Goal: Information Seeking & Learning: Find specific page/section

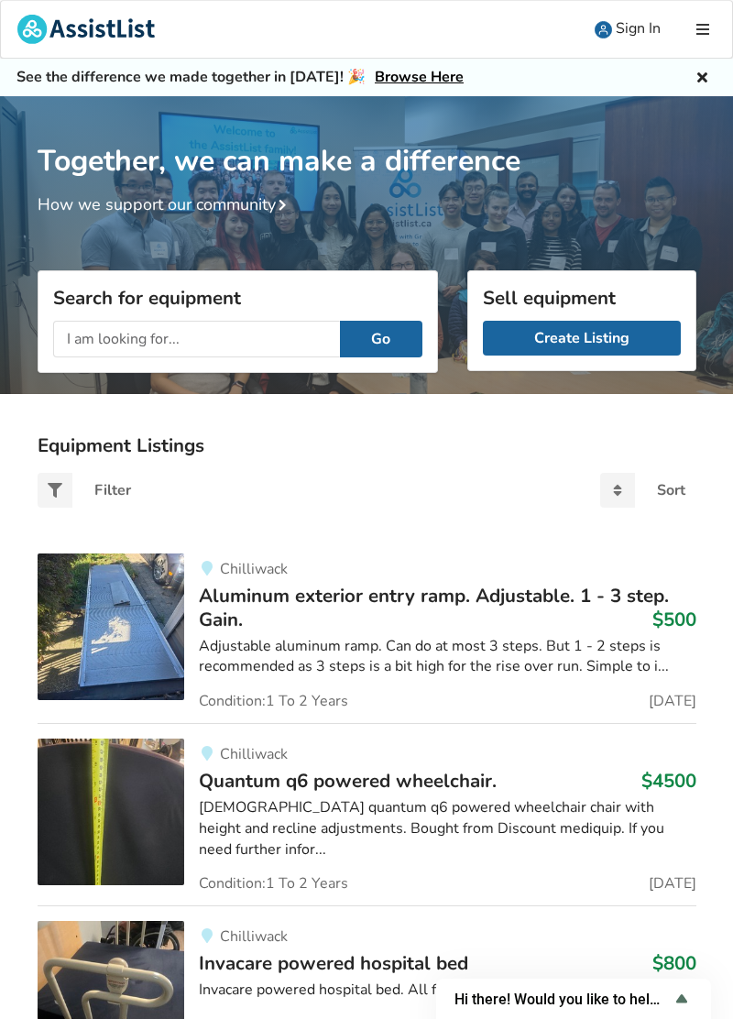
click at [130, 334] on input "text" at bounding box center [196, 339] width 287 height 37
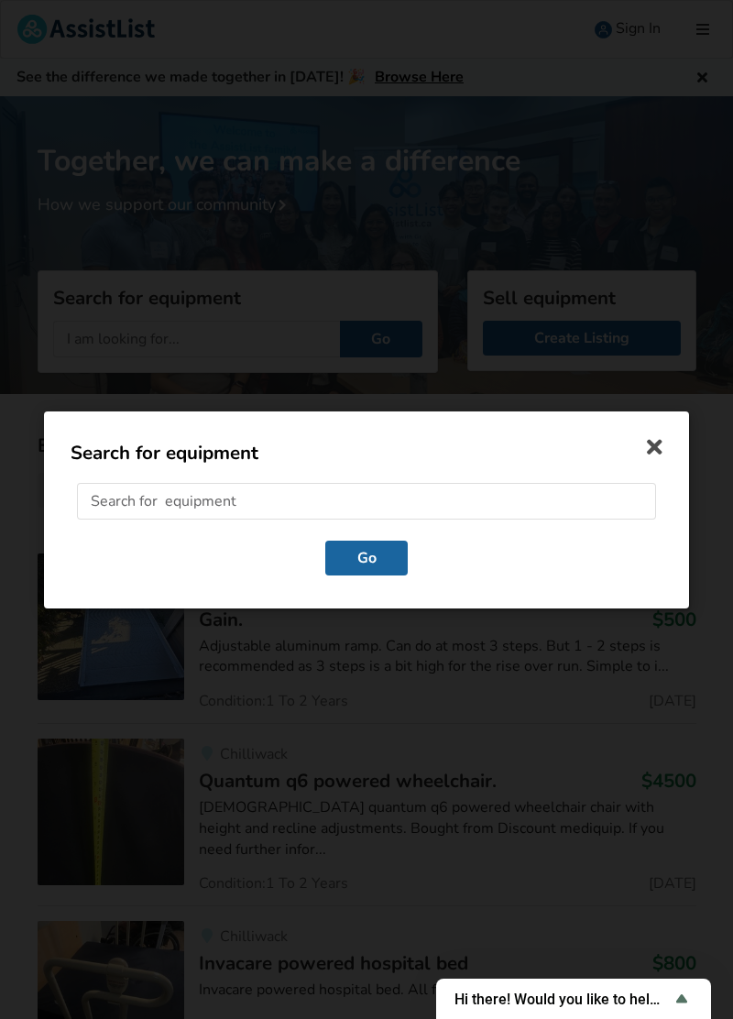
click at [119, 510] on input "text" at bounding box center [366, 501] width 579 height 37
type input "Electric wheelchair 24 inch"
click button "Go" at bounding box center [366, 557] width 82 height 35
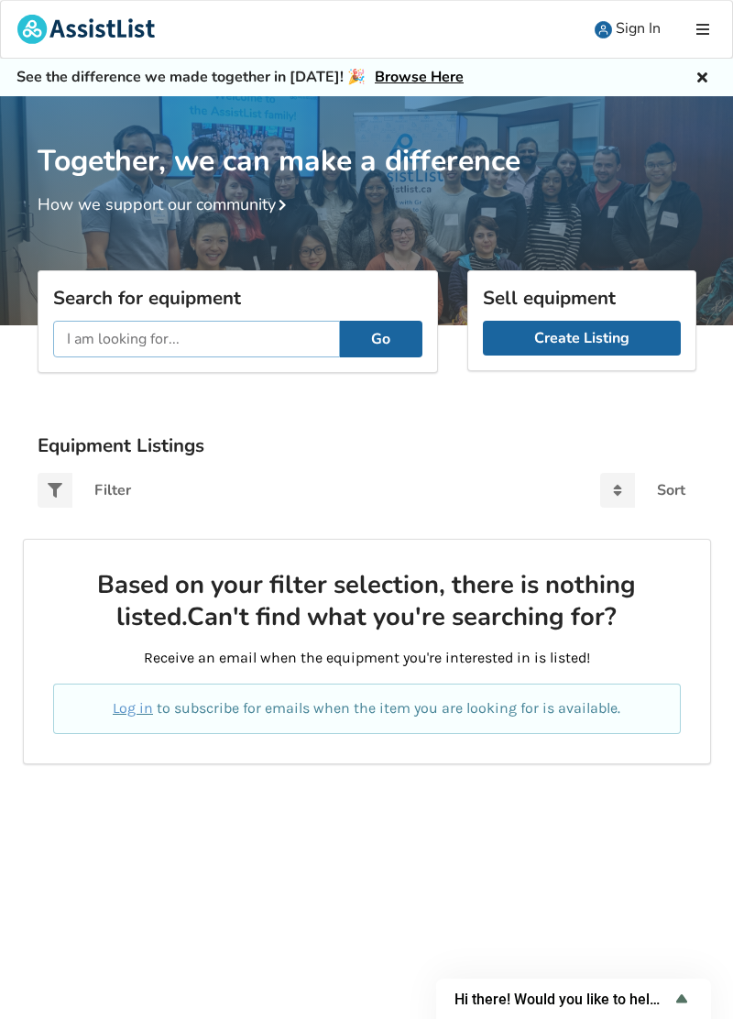
click at [185, 334] on input "text" at bounding box center [196, 339] width 287 height 37
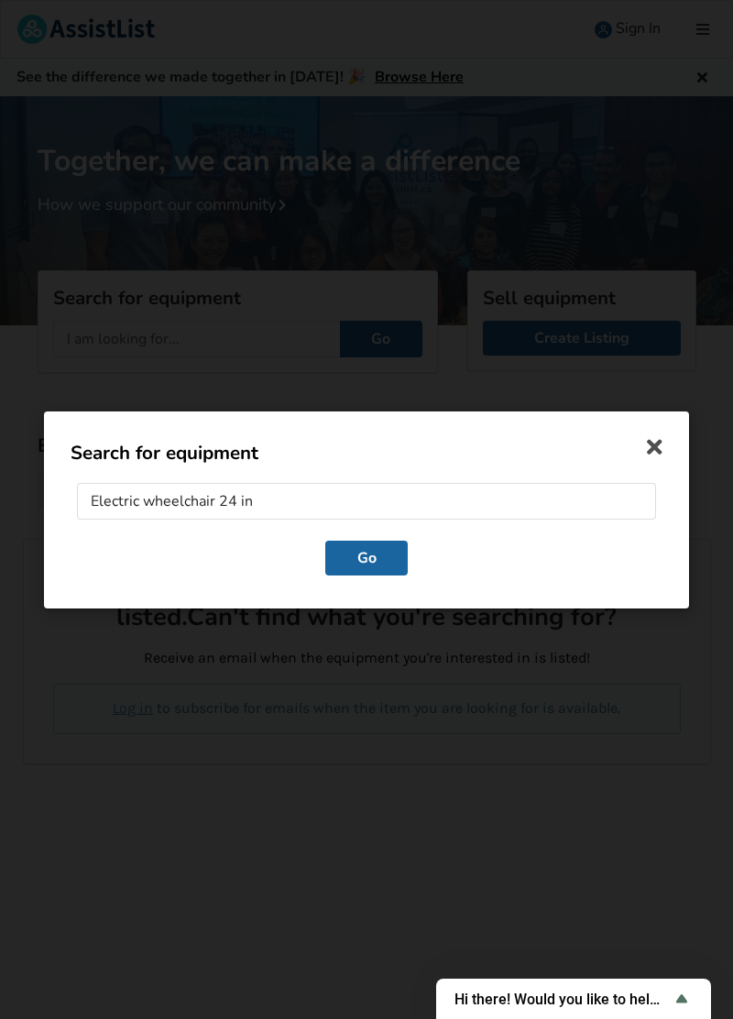
type input "Electric wheelchair 24 i"
click button "Go" at bounding box center [366, 557] width 82 height 35
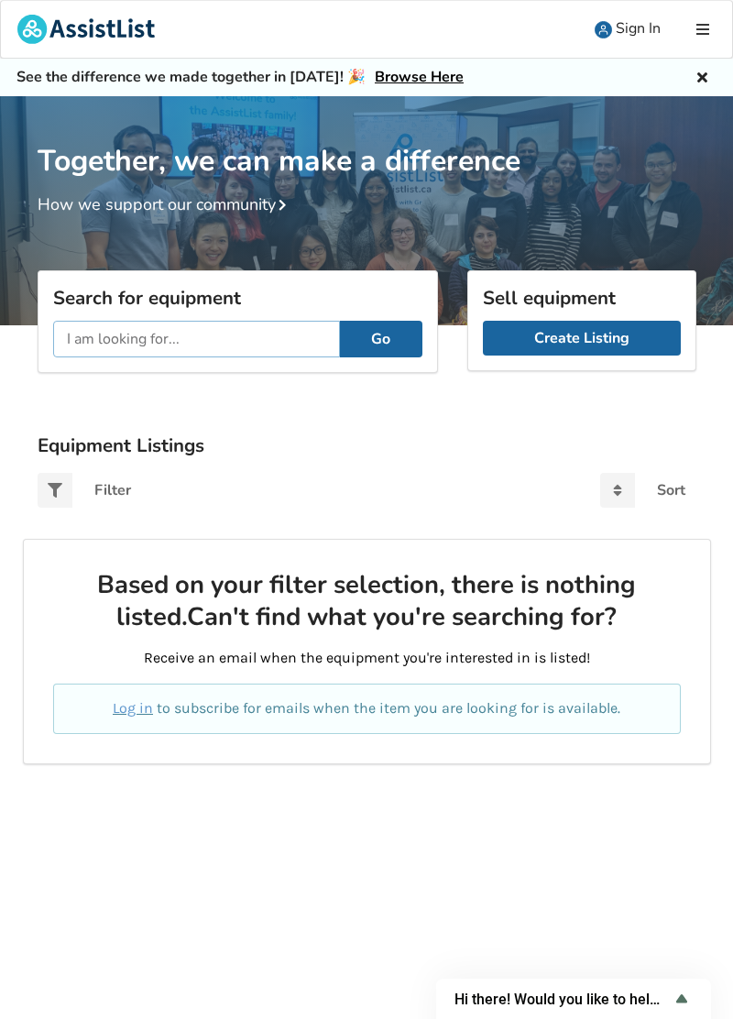
click at [183, 341] on input "text" at bounding box center [196, 339] width 287 height 37
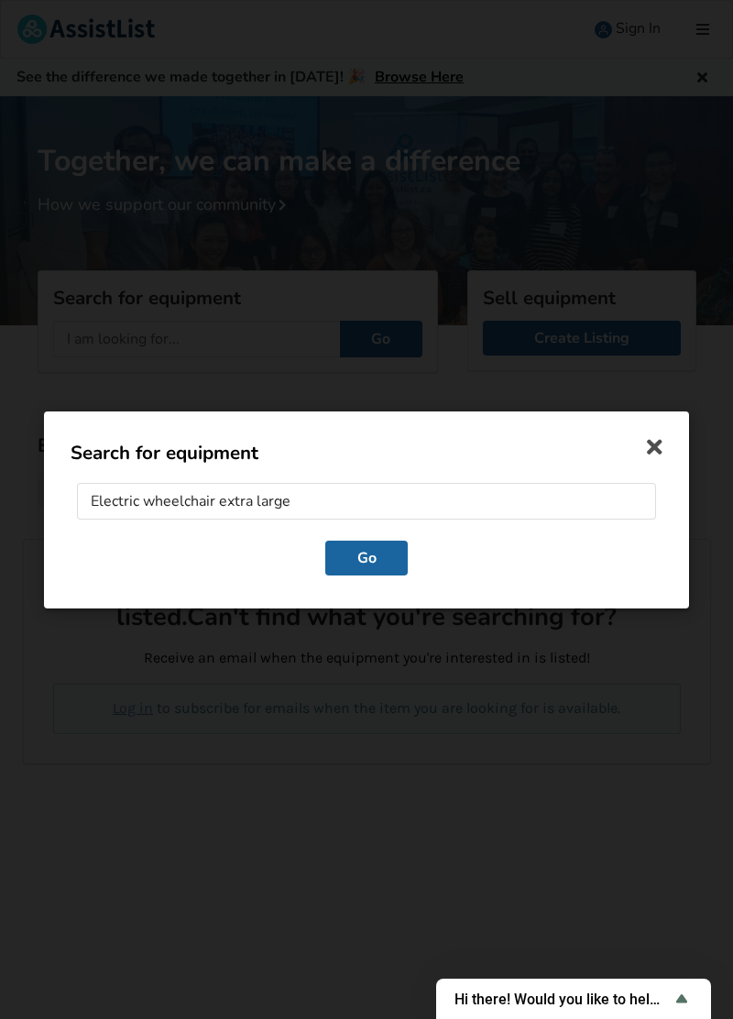
type input "Electric wheelchair extra large"
click button "Go" at bounding box center [366, 557] width 82 height 35
